Goal: Task Accomplishment & Management: Use online tool/utility

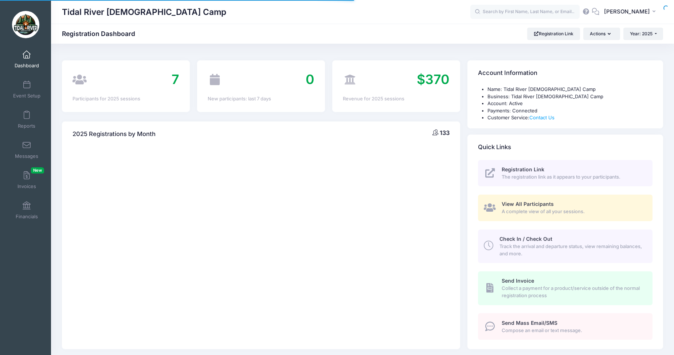
select select
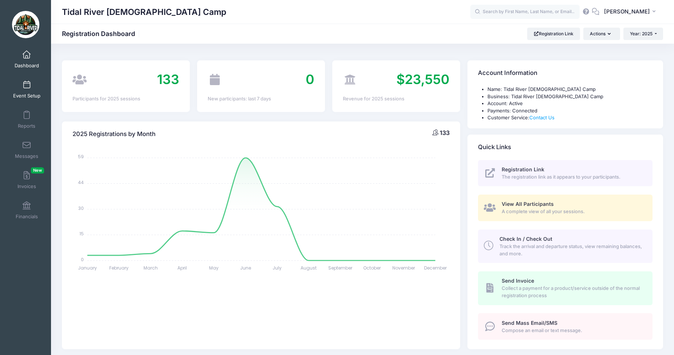
click at [27, 87] on span at bounding box center [27, 85] width 0 height 8
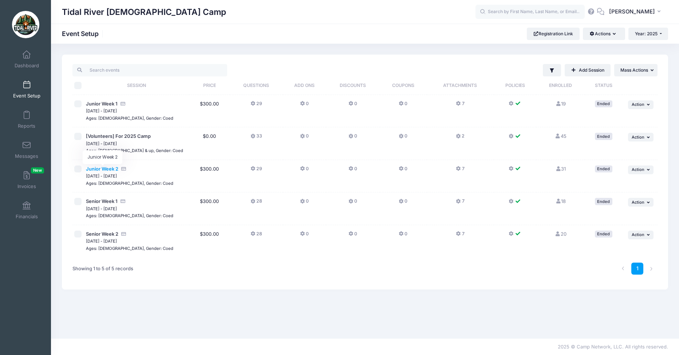
click at [107, 169] on span "Junior Week 2" at bounding box center [102, 169] width 32 height 6
click at [103, 170] on span "Junior Week 2" at bounding box center [102, 169] width 32 height 6
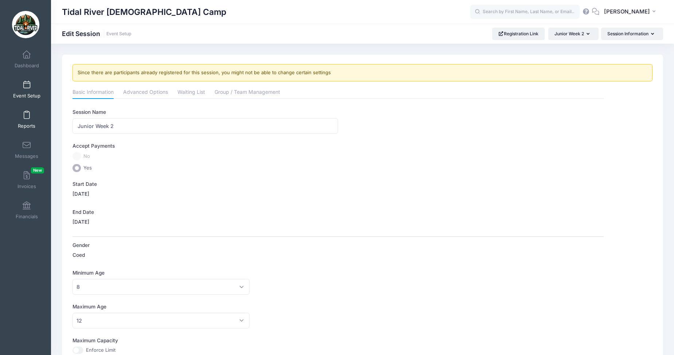
click at [27, 115] on span at bounding box center [27, 115] width 0 height 8
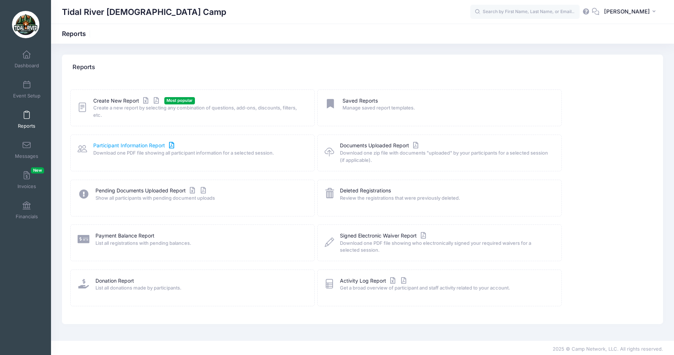
click at [131, 147] on link "Participant Information Report" at bounding box center [134, 146] width 83 height 8
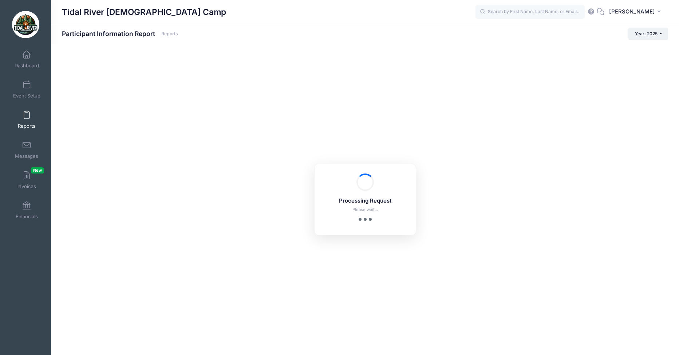
checkbox input "true"
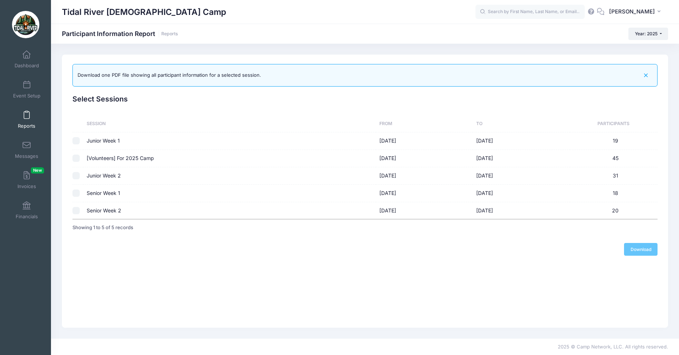
click at [106, 175] on td "Junior Week 2" at bounding box center [229, 176] width 292 height 17
checkbox input "true"
click at [645, 250] on link "Download" at bounding box center [641, 249] width 34 height 12
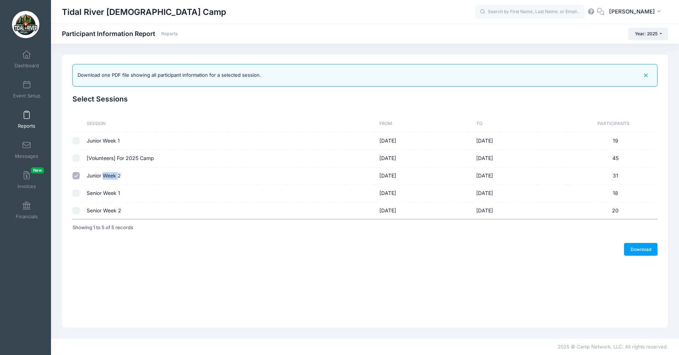
click at [24, 120] on link "Reports" at bounding box center [26, 119] width 35 height 25
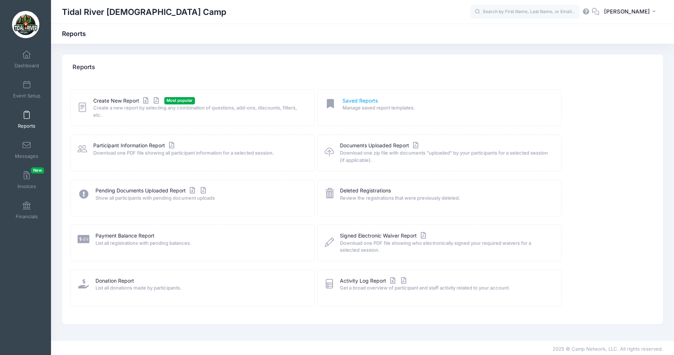
click at [360, 101] on link "Saved Reports" at bounding box center [359, 101] width 35 height 8
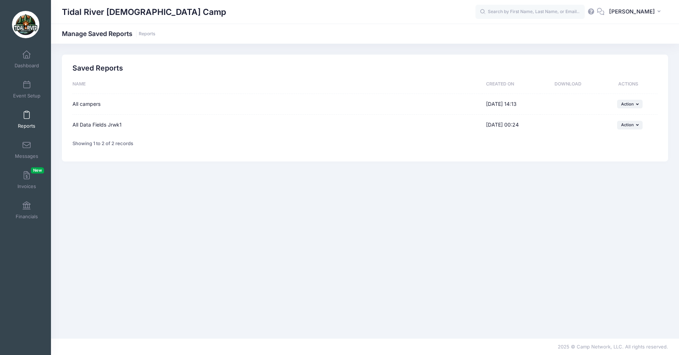
click at [84, 125] on div "All Data Fields Jrwk1" at bounding box center [275, 125] width 406 height 8
click at [639, 125] on icon "button" at bounding box center [638, 125] width 4 height 4
click at [614, 145] on link "Edit" at bounding box center [620, 141] width 39 height 14
type input "All Data Fields Jrwk1"
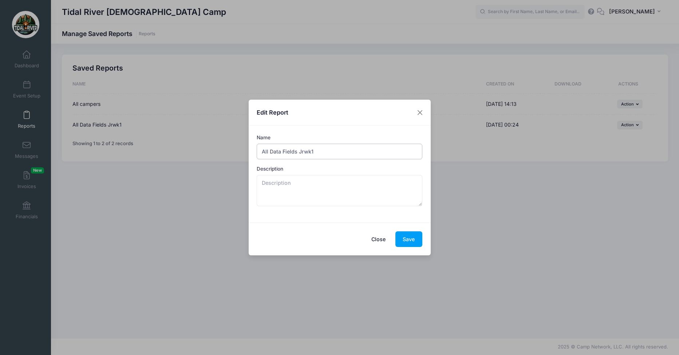
click at [323, 153] on input "All Data Fields Jrwk1" at bounding box center [340, 152] width 166 height 16
click at [410, 239] on button "Save" at bounding box center [408, 240] width 27 height 16
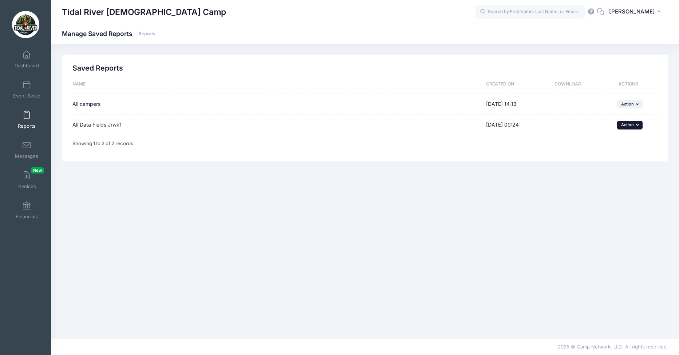
click at [638, 125] on icon "button" at bounding box center [638, 125] width 4 height 4
click at [86, 210] on div "Saved Reports Name Created On Download Actions All campers 05/30/2025 14:13 ...…" at bounding box center [365, 191] width 628 height 273
click at [27, 116] on span at bounding box center [27, 115] width 0 height 8
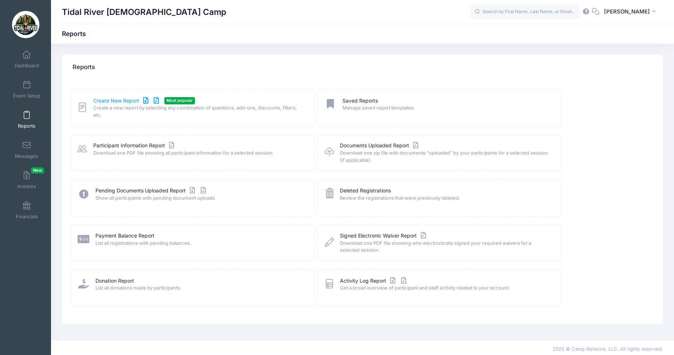
click at [109, 101] on link "Create New Report" at bounding box center [127, 101] width 68 height 8
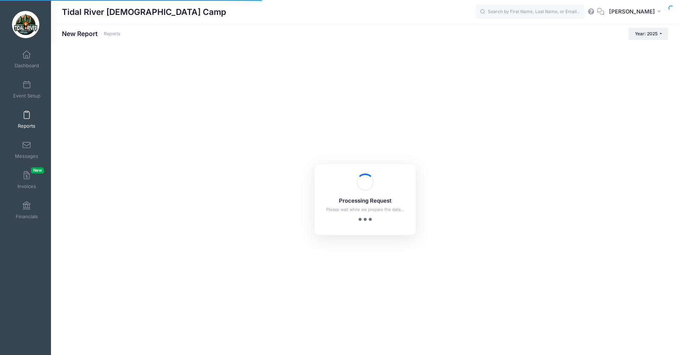
checkbox input "true"
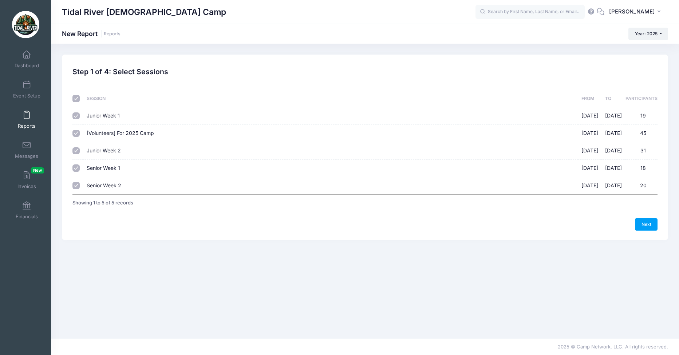
click at [76, 100] on input "checkbox" at bounding box center [75, 98] width 7 height 7
checkbox input "false"
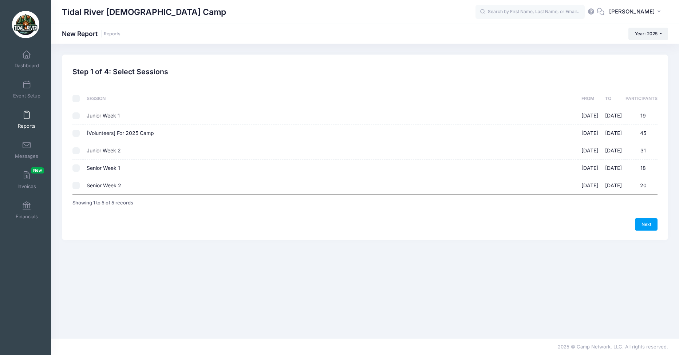
checkbox input "false"
click at [74, 151] on input "Junior Week 2 07/06/2025 - 07/11/2025 31" at bounding box center [75, 150] width 7 height 7
checkbox input "true"
click at [651, 226] on link "Next" at bounding box center [646, 224] width 23 height 12
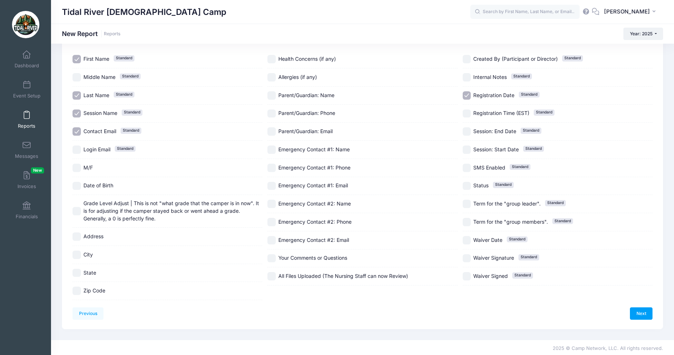
scroll to position [53, 0]
click at [640, 312] on link "Next" at bounding box center [641, 313] width 23 height 12
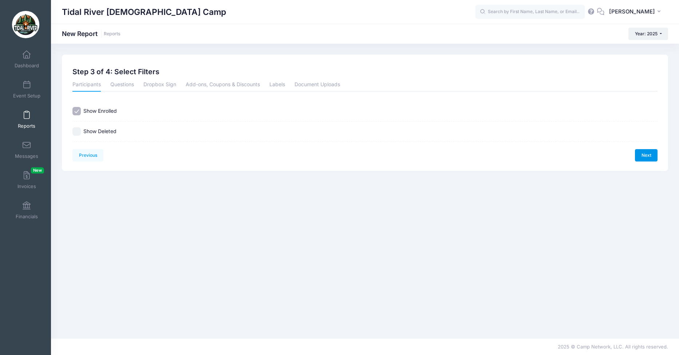
click at [644, 153] on link "Next" at bounding box center [646, 155] width 23 height 12
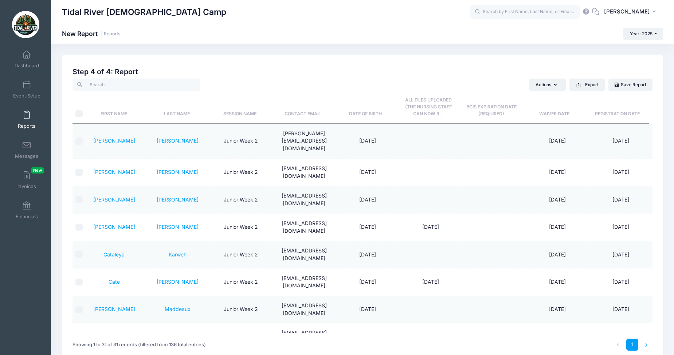
click at [646, 347] on li at bounding box center [646, 345] width 12 height 12
click at [557, 84] on button "Actions" at bounding box center [547, 85] width 36 height 12
click at [464, 60] on div "Previous Next Step 4 of 4: Create Report 1 Select Sessions 2 Select Information…" at bounding box center [362, 217] width 601 height 324
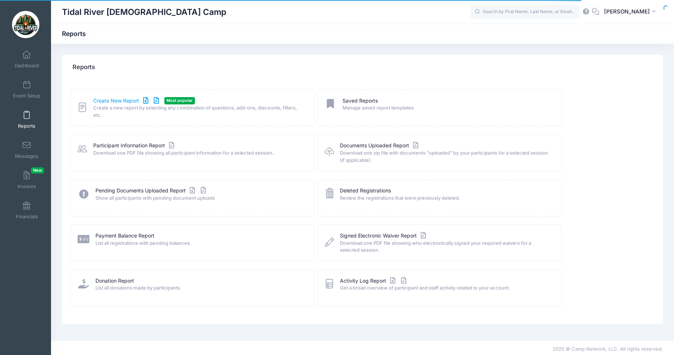
click at [119, 99] on link "Create New Report" at bounding box center [127, 101] width 68 height 8
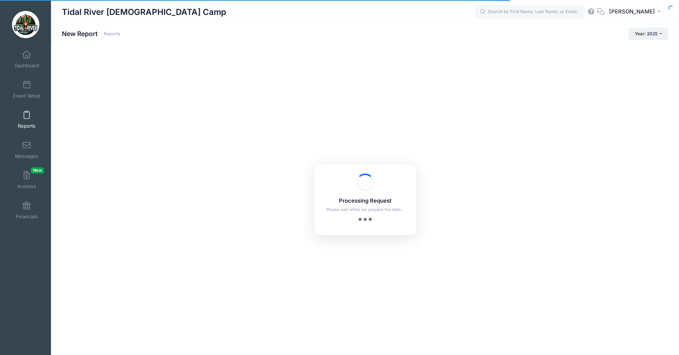
checkbox input "true"
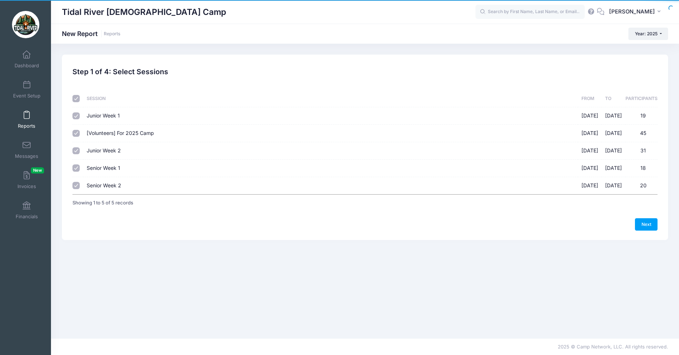
click at [76, 99] on input "checkbox" at bounding box center [75, 98] width 7 height 7
checkbox input "false"
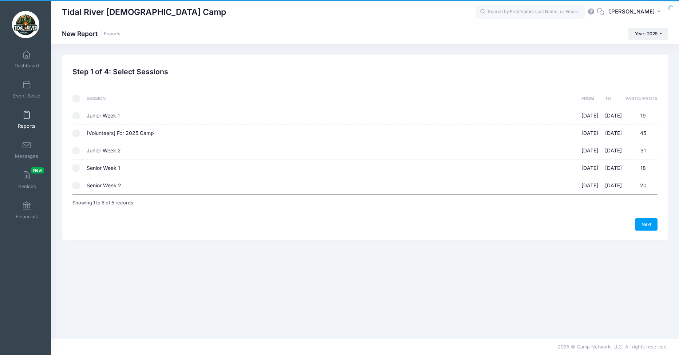
checkbox input "false"
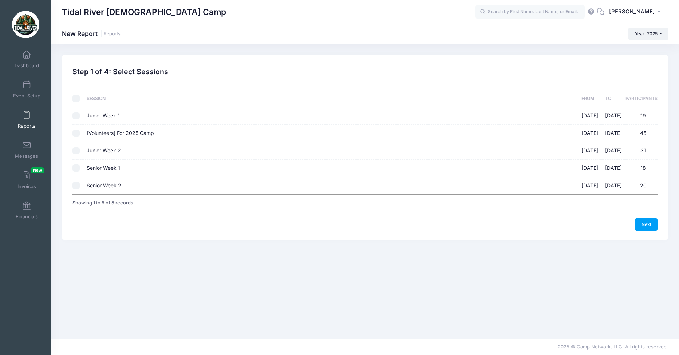
click at [77, 151] on input "Junior Week 2 [DATE] - [DATE] 31" at bounding box center [75, 150] width 7 height 7
checkbox input "true"
click at [648, 224] on link "Next" at bounding box center [646, 224] width 23 height 12
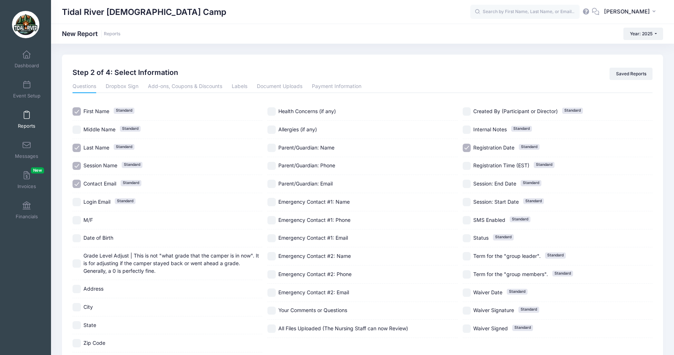
click at [79, 220] on input "M/F" at bounding box center [76, 220] width 8 height 8
checkbox input "true"
click at [466, 146] on input "Registration Date Standard" at bounding box center [466, 148] width 8 height 8
checkbox input "false"
click at [75, 188] on input "Contact Email Standard" at bounding box center [76, 184] width 8 height 8
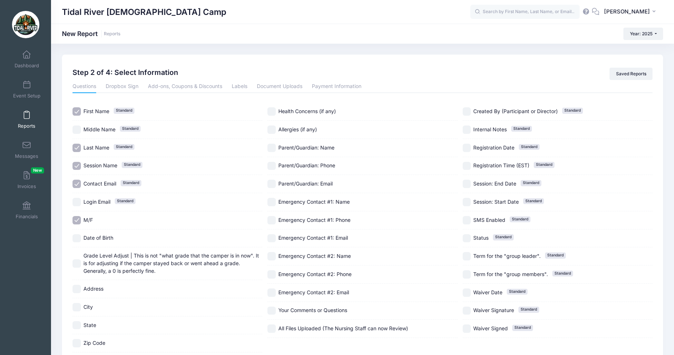
checkbox input "false"
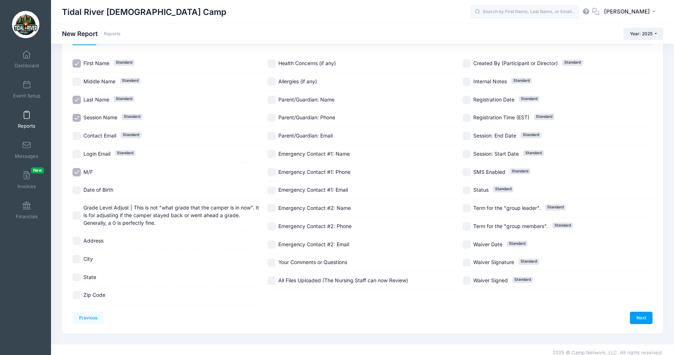
scroll to position [53, 0]
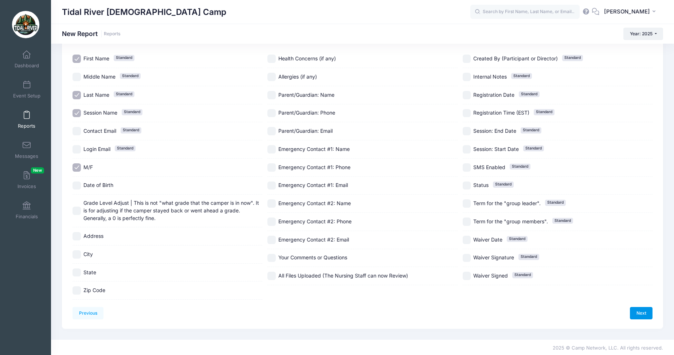
click at [642, 312] on link "Next" at bounding box center [641, 313] width 23 height 12
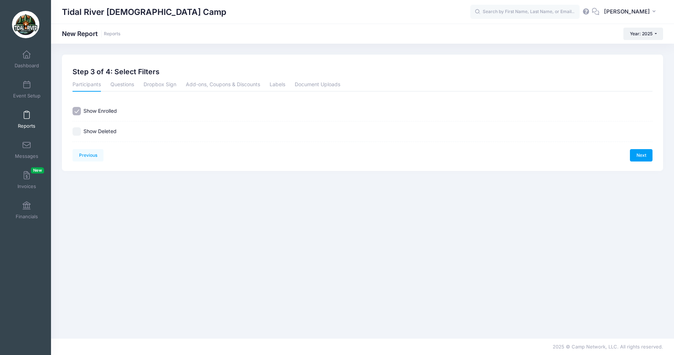
scroll to position [0, 0]
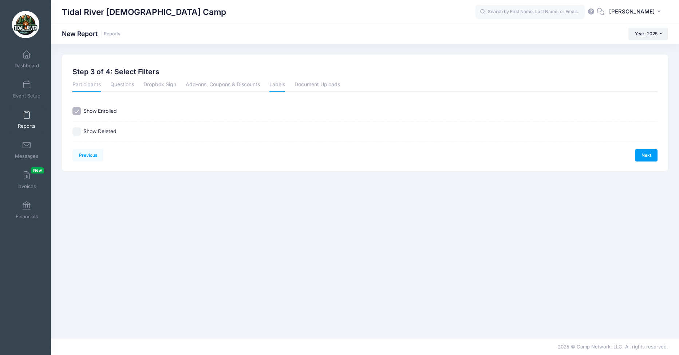
click at [279, 83] on link "Labels" at bounding box center [277, 85] width 16 height 13
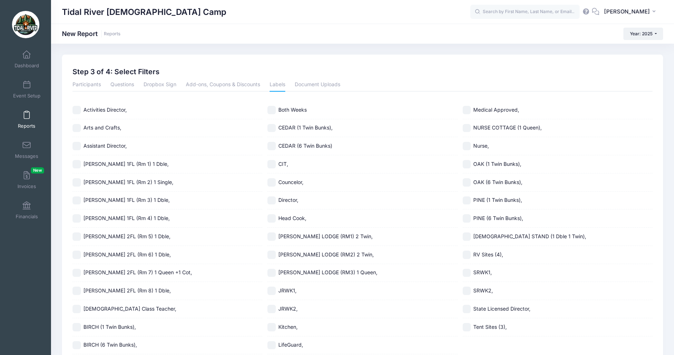
click at [273, 111] on input "Both Weeks" at bounding box center [271, 110] width 8 height 8
checkbox input "true"
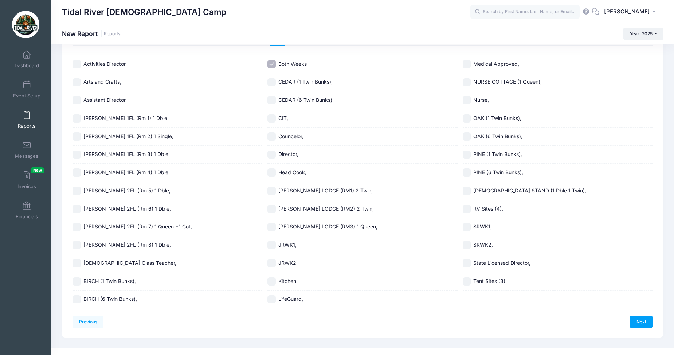
scroll to position [55, 0]
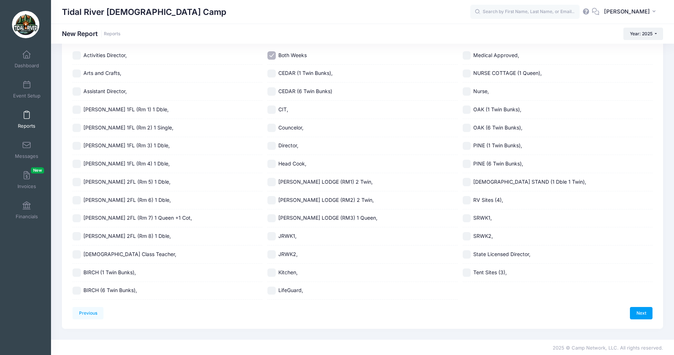
drag, startPoint x: 76, startPoint y: 253, endPoint x: 76, endPoint y: 258, distance: 5.1
click at [75, 253] on input "[DEMOGRAPHIC_DATA] Class Teacher," at bounding box center [76, 255] width 8 height 8
checkbox input "true"
click at [274, 255] on input "JRWK2," at bounding box center [271, 255] width 8 height 8
checkbox input "true"
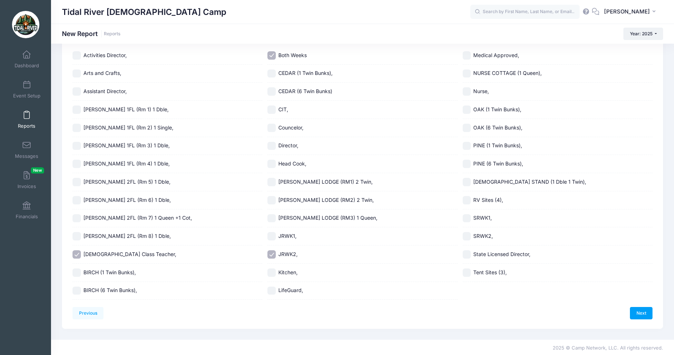
click at [468, 109] on input "OAK (1 Twin Bunks)," at bounding box center [466, 110] width 8 height 8
checkbox input "true"
click at [468, 125] on input "OAK (6 Twin Bunks)," at bounding box center [466, 128] width 8 height 8
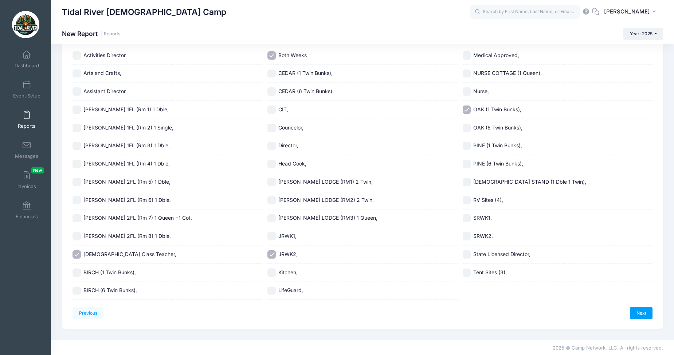
checkbox input "true"
click at [464, 145] on input "PINE (1 Twin Bunks)," at bounding box center [466, 146] width 8 height 8
checkbox input "true"
click at [463, 165] on input "PINE (6 Twin Bunks)," at bounding box center [466, 164] width 8 height 8
checkbox input "true"
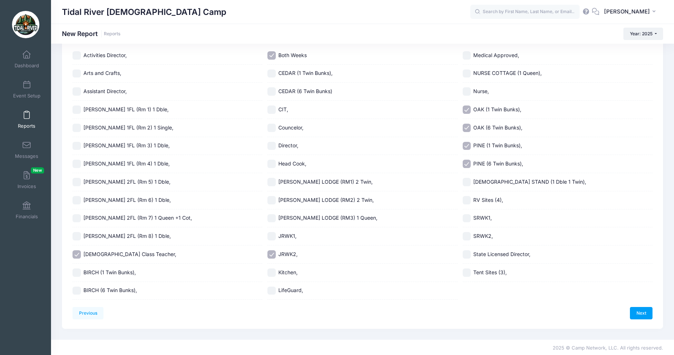
click at [272, 73] on input "CEDAR (1 Twin Bunks)," at bounding box center [271, 74] width 8 height 8
checkbox input "true"
click at [269, 91] on input "CEDAR (6 Twin Bunks)" at bounding box center [271, 91] width 8 height 8
checkbox input "true"
click at [642, 314] on link "Next" at bounding box center [641, 313] width 23 height 12
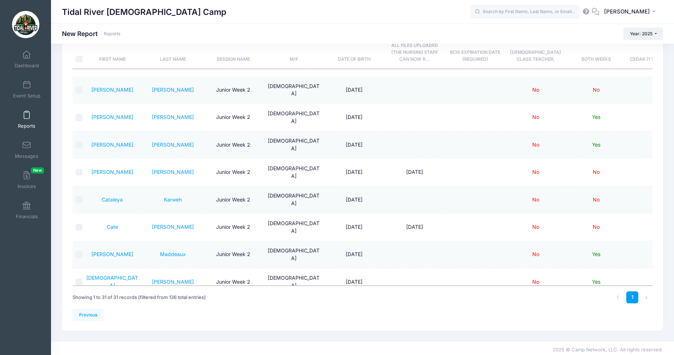
scroll to position [0, 0]
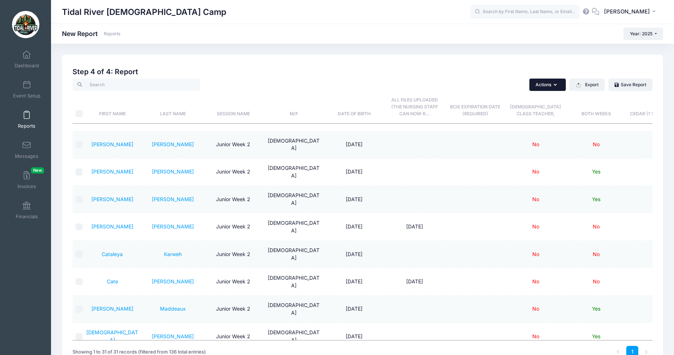
click at [555, 89] on button "Actions" at bounding box center [547, 85] width 36 height 12
click at [583, 86] on button "Export" at bounding box center [586, 85] width 35 height 12
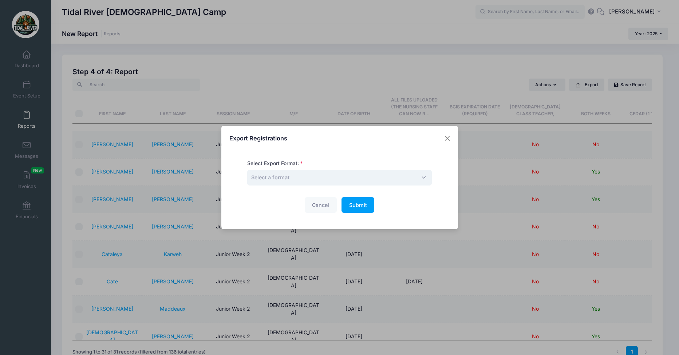
click at [418, 177] on span "Select a format" at bounding box center [339, 178] width 185 height 16
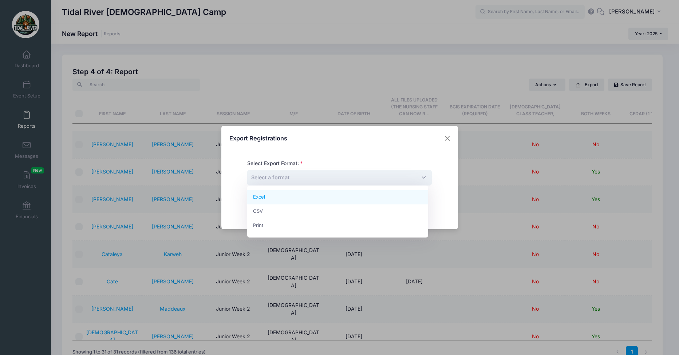
select select "excel"
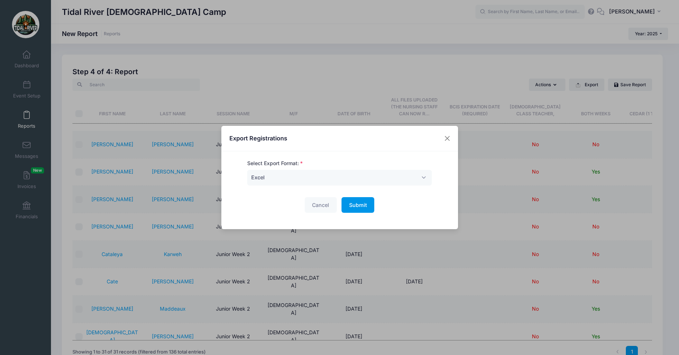
click at [358, 210] on button "Submit Please wait..." at bounding box center [358, 205] width 33 height 16
